Goal: Find contact information: Find contact information

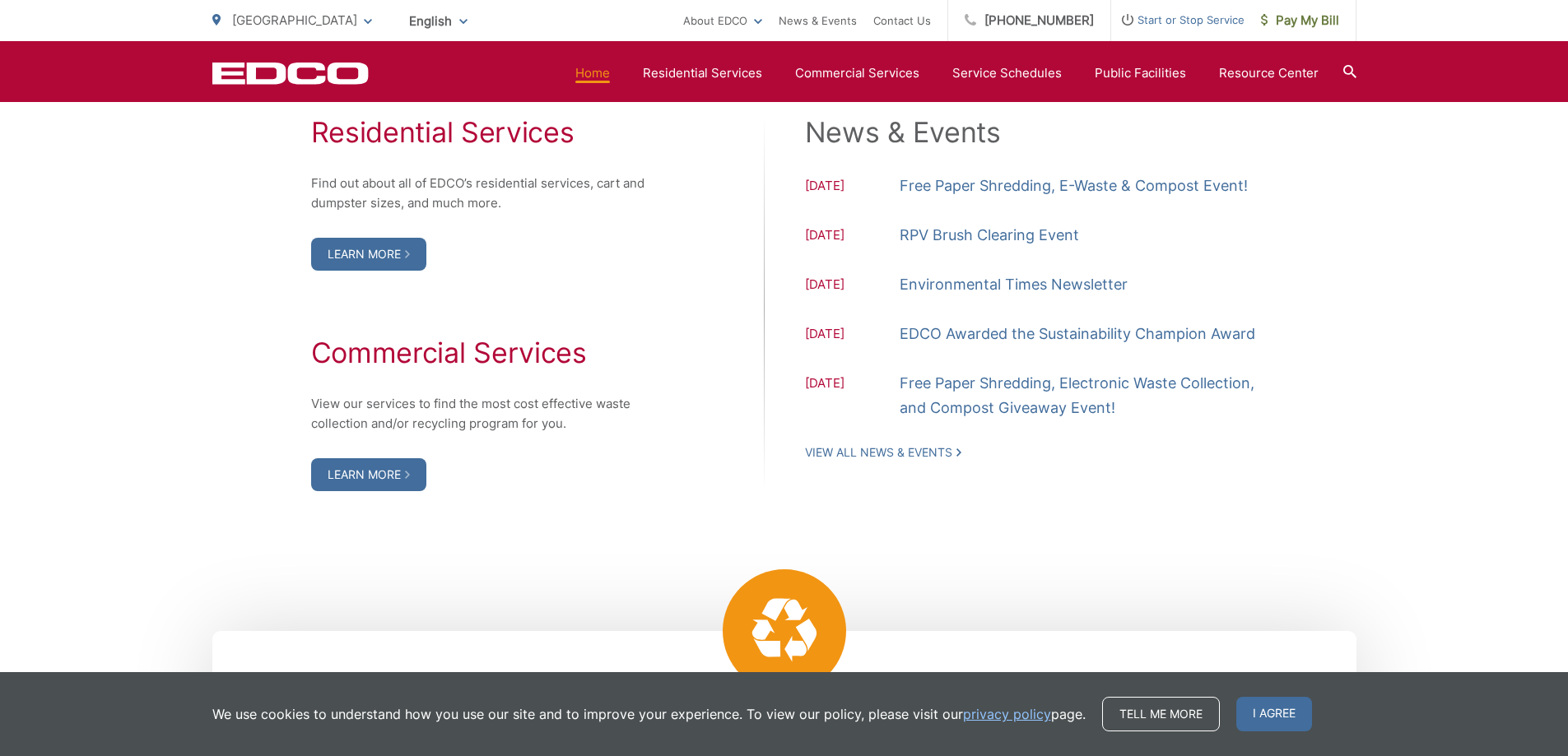
scroll to position [1728, 0]
click at [352, 246] on link "Learn More" at bounding box center [368, 253] width 115 height 33
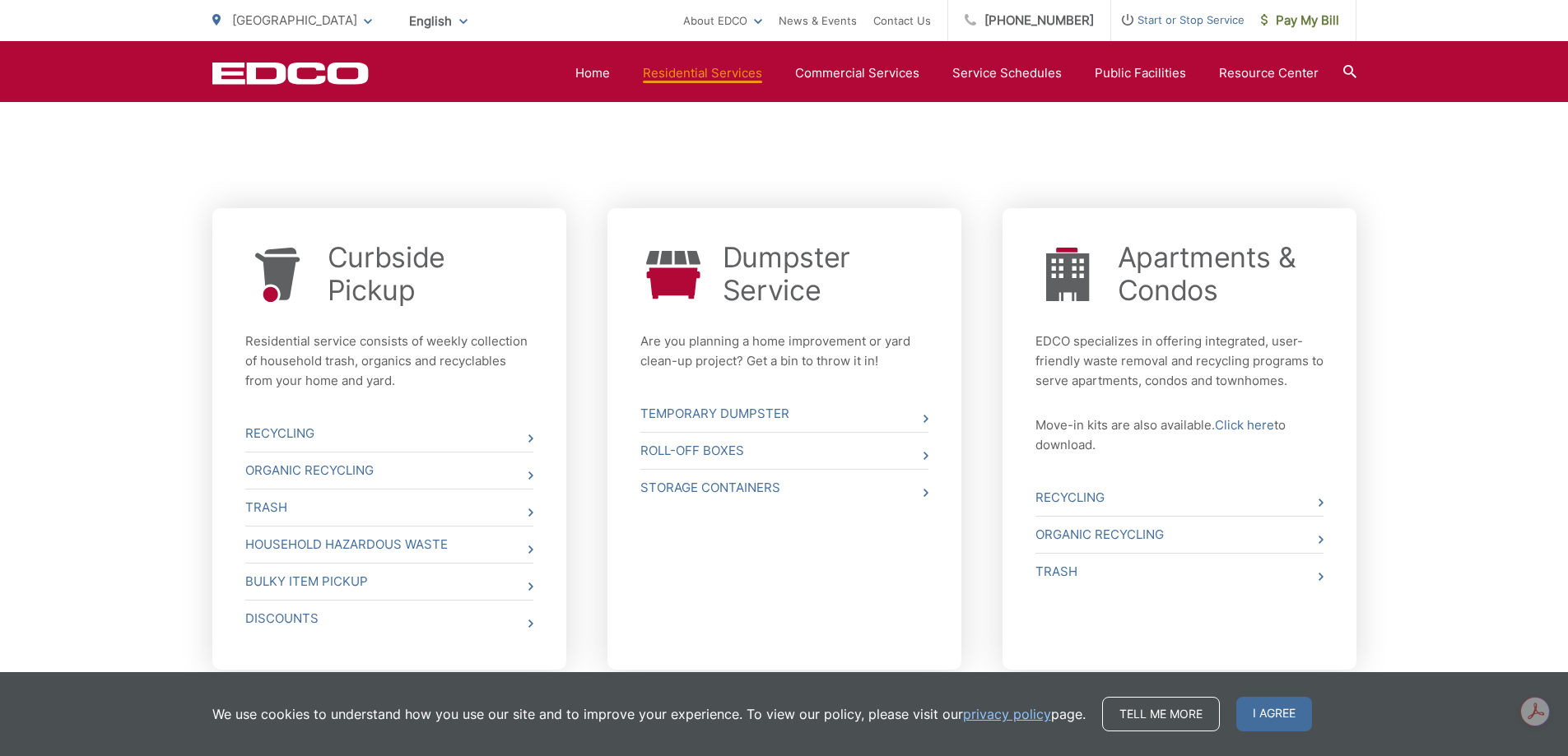
scroll to position [576, 0]
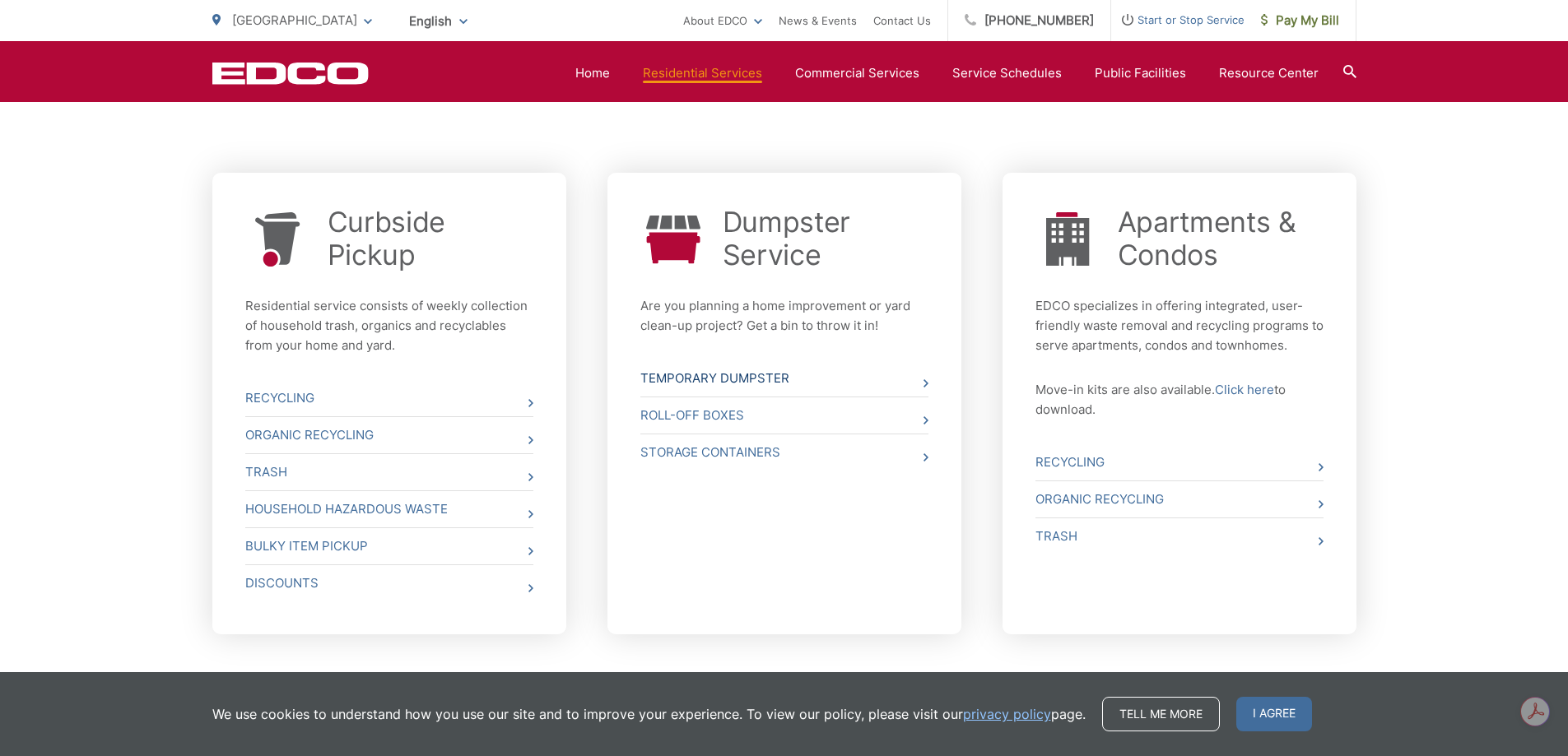
click at [708, 374] on link "Temporary Dumpster" at bounding box center [784, 378] width 288 height 36
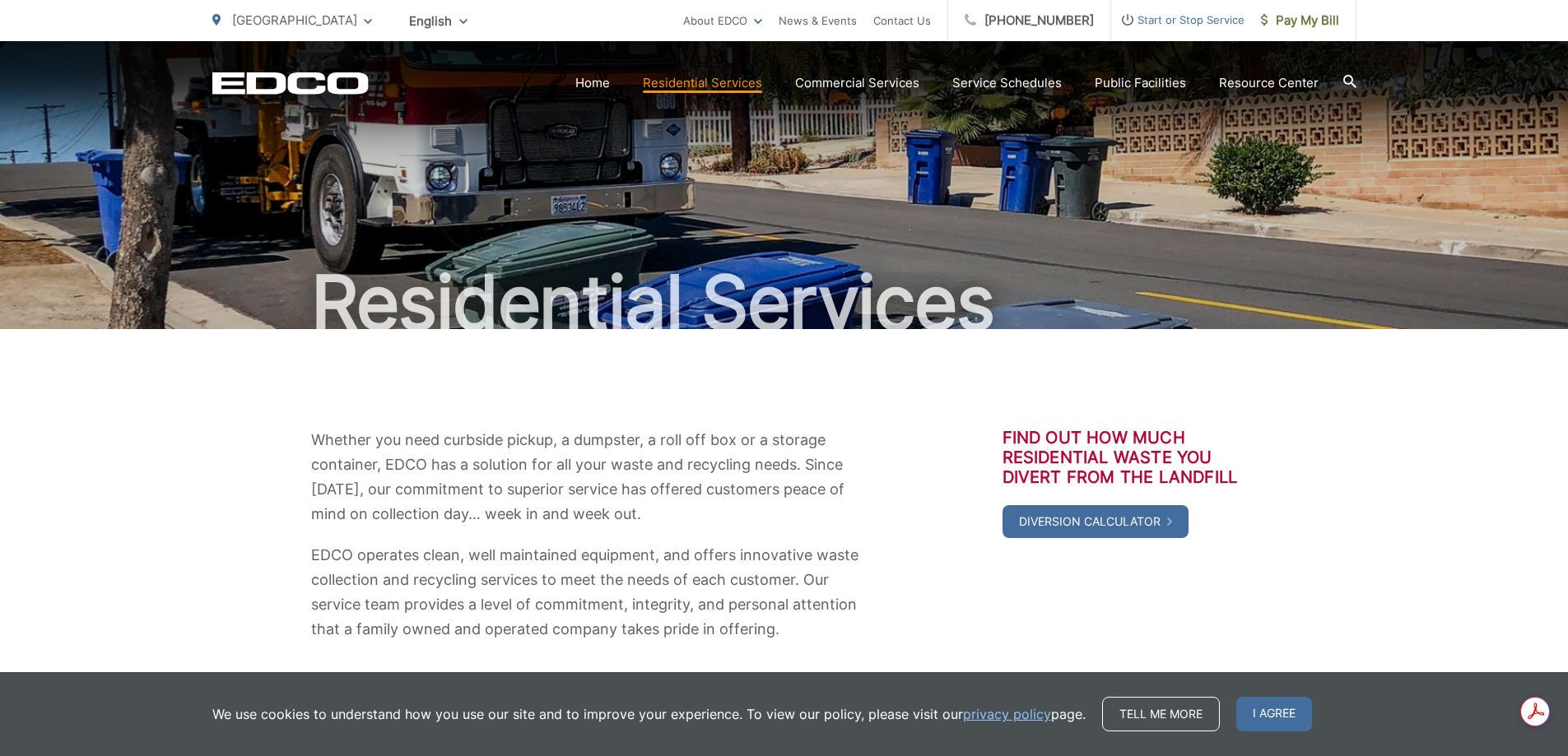
click at [1518, 191] on div "Residential Services" at bounding box center [784, 185] width 1568 height 288
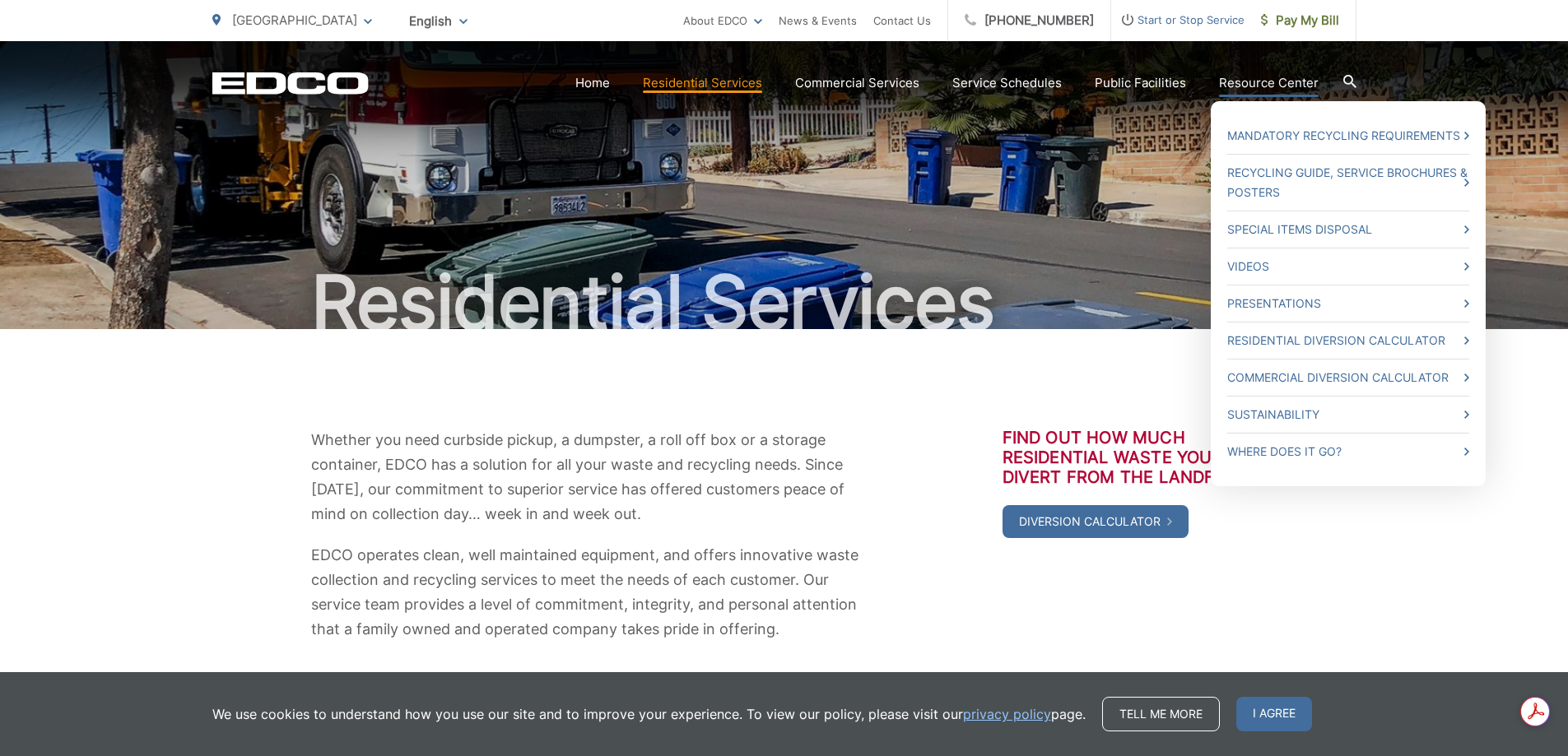
click at [1271, 84] on link "Resource Center" at bounding box center [1269, 83] width 100 height 20
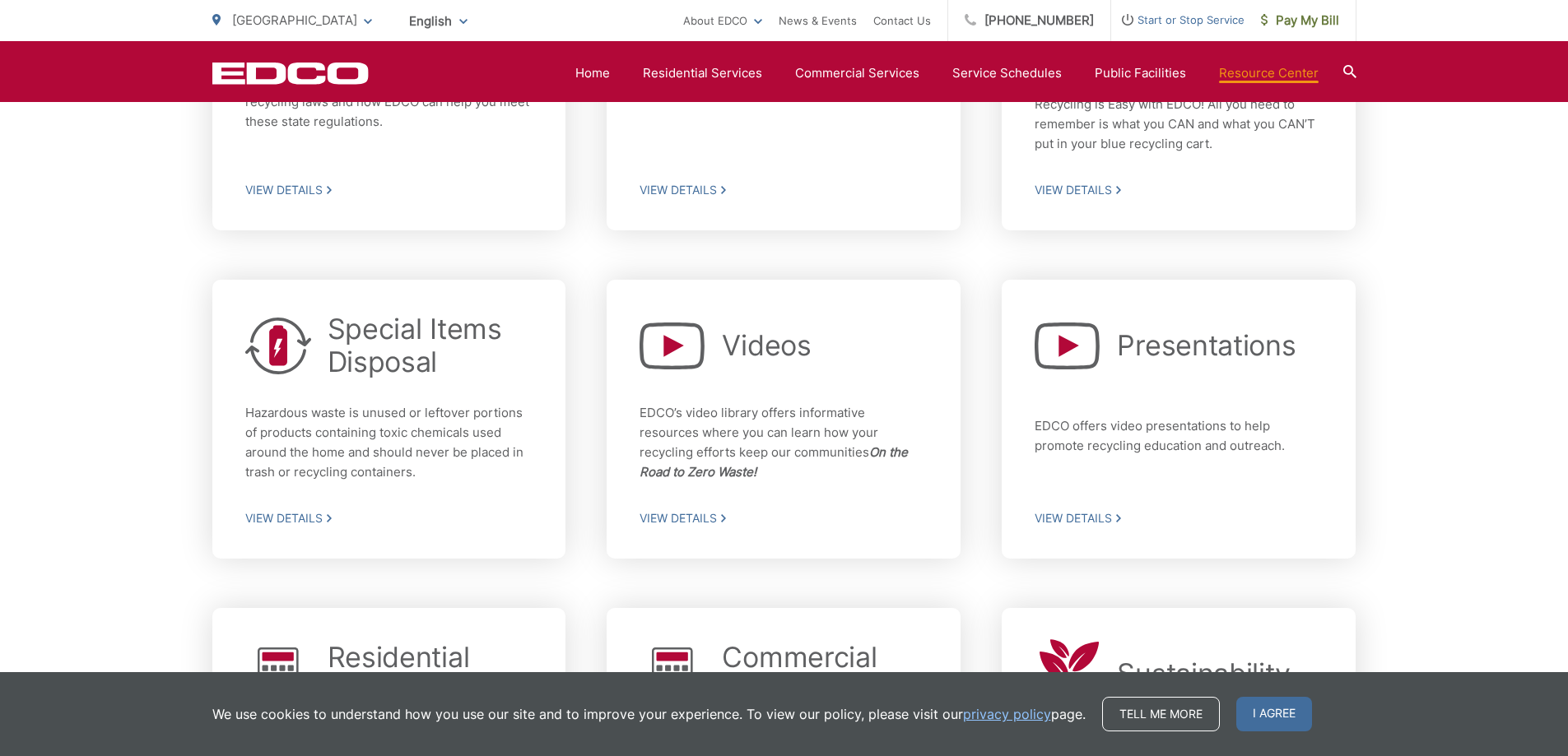
scroll to position [659, 0]
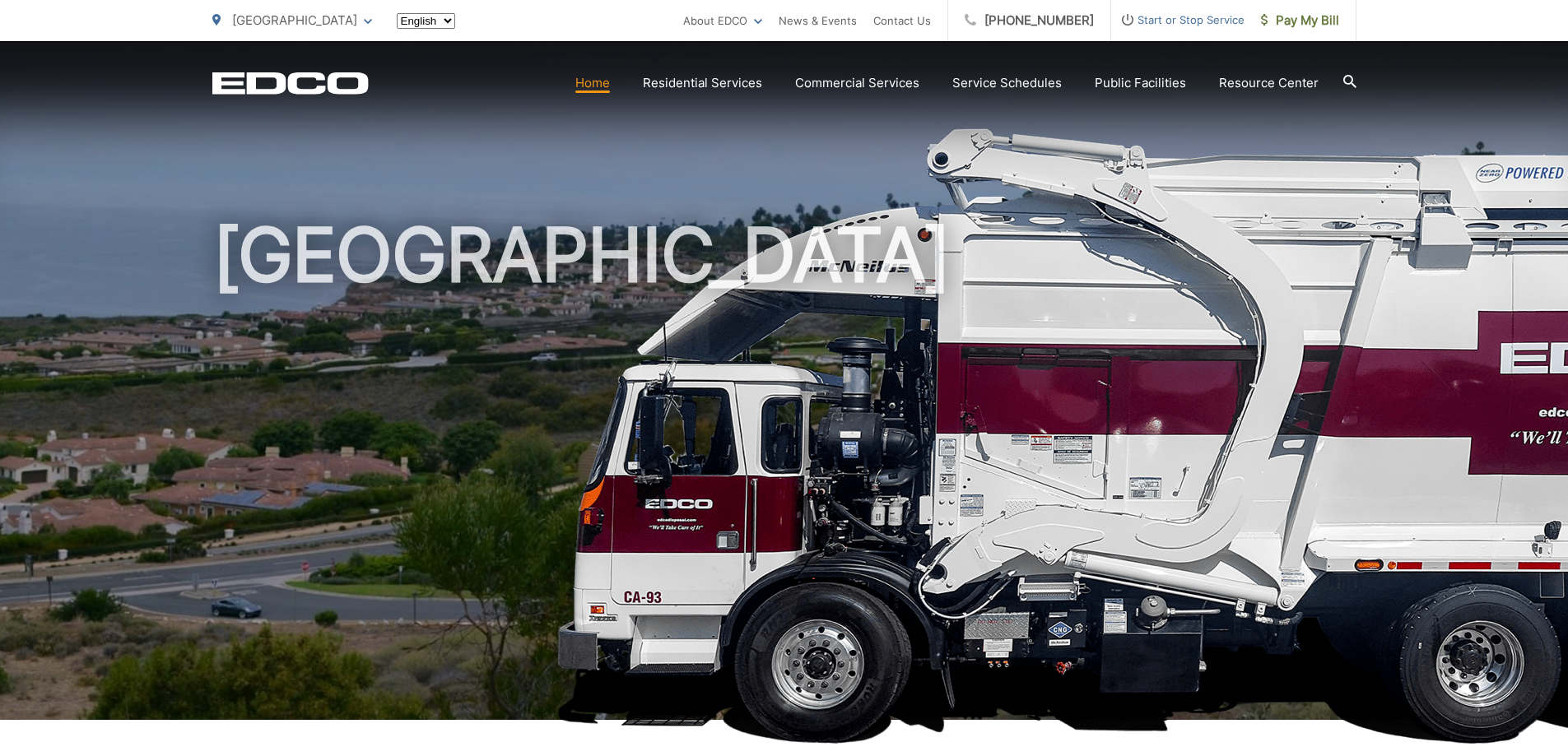
scroll to position [1728, 0]
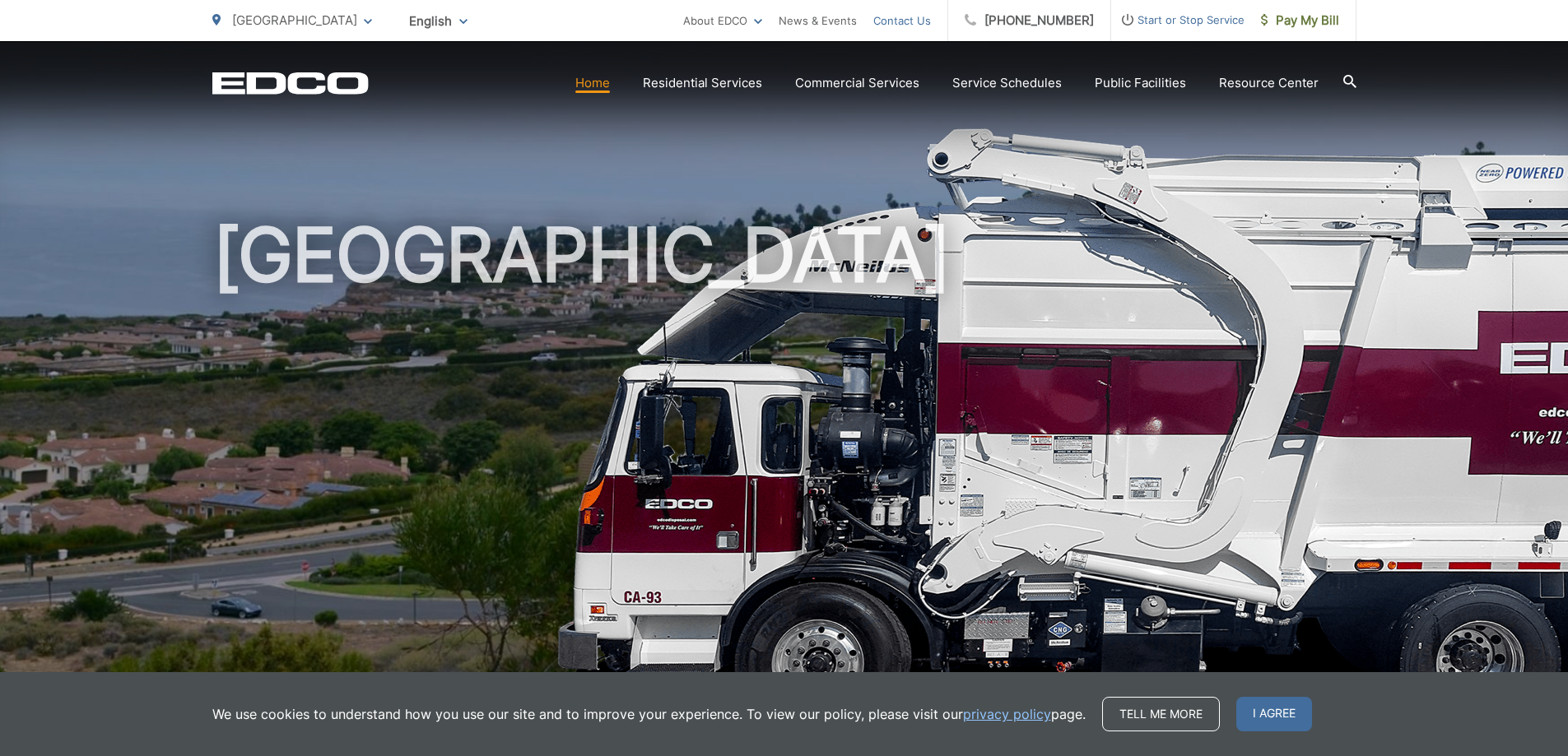
click at [924, 21] on link "Contact Us" at bounding box center [901, 21] width 57 height 20
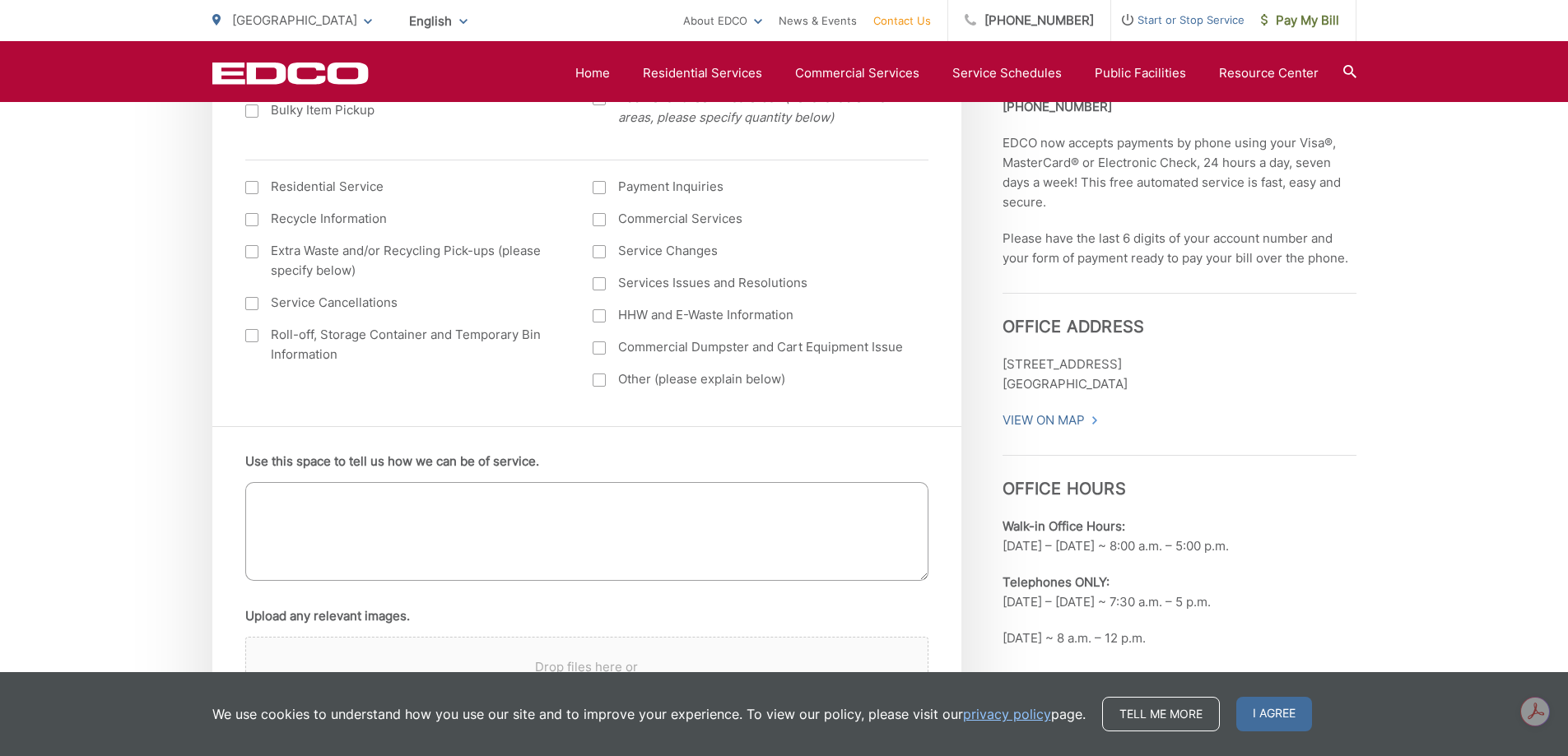
scroll to position [741, 0]
